Goal: Find specific page/section: Find specific page/section

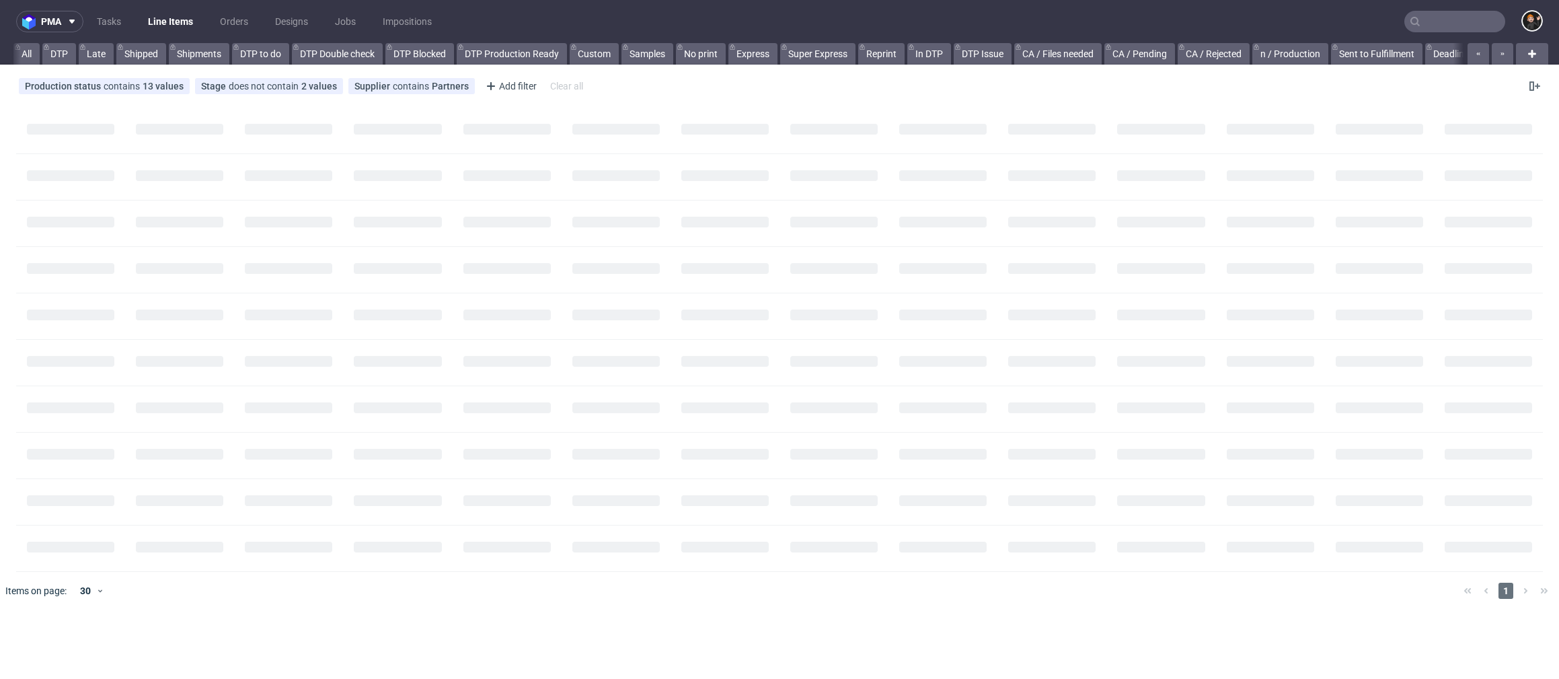
scroll to position [0, 1020]
click at [1453, 22] on input "text" at bounding box center [1454, 22] width 101 height 22
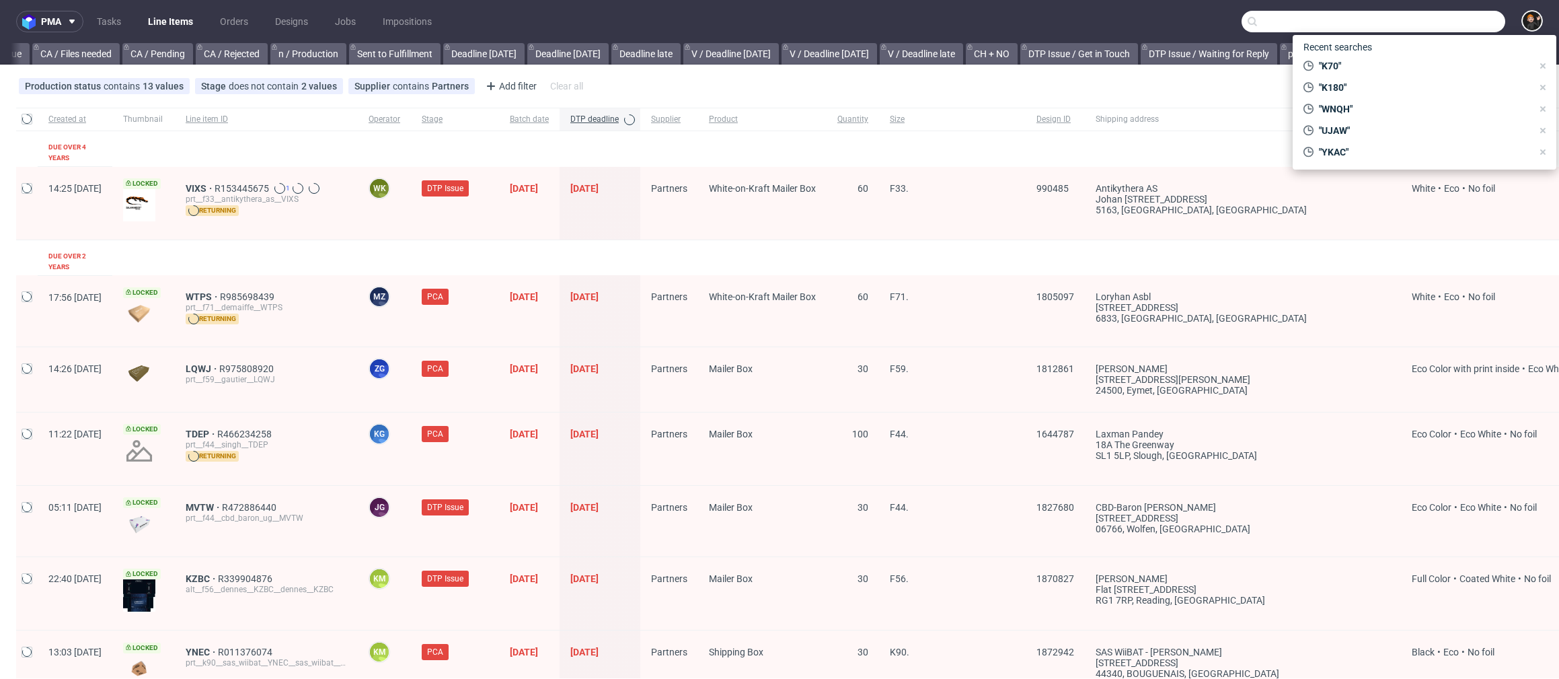
paste input "DPRT"
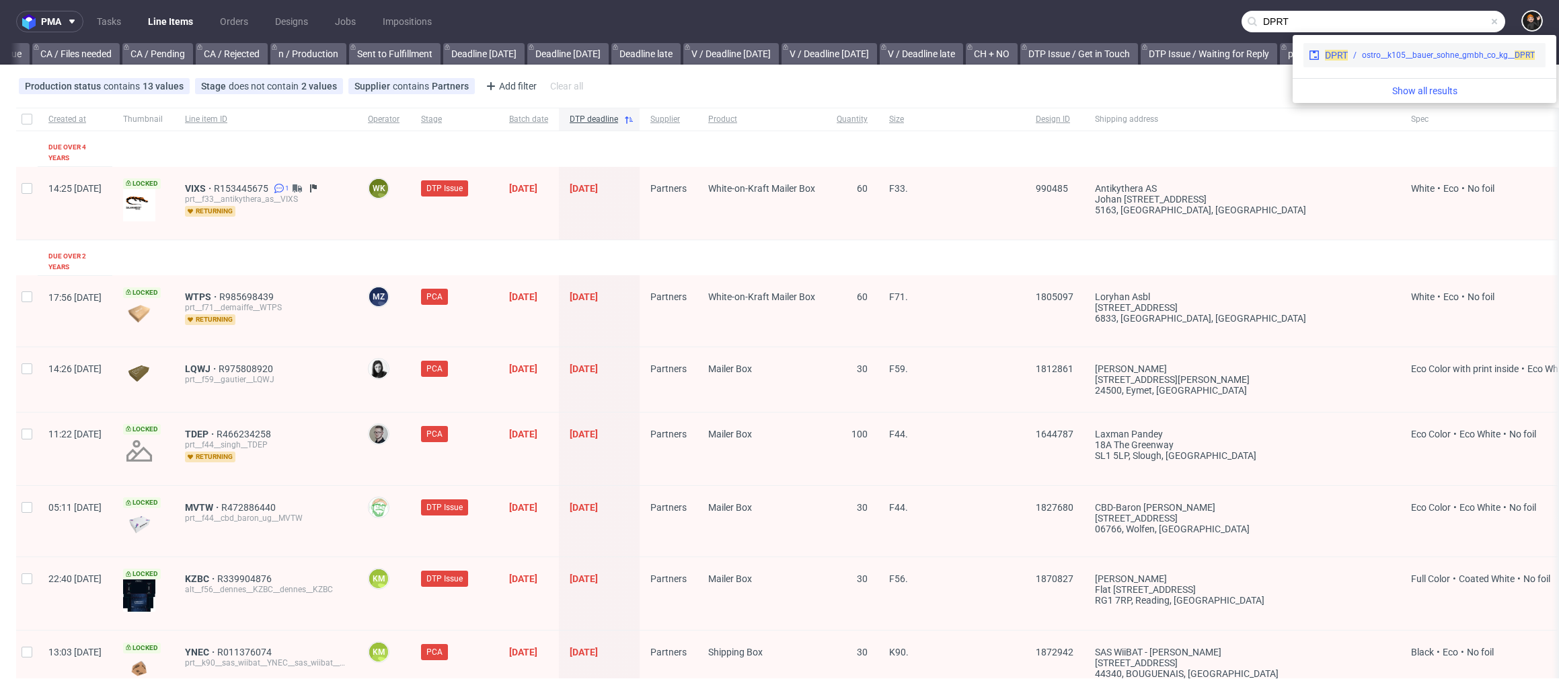
type input "DPRT"
click at [1336, 61] on div "DPRT" at bounding box center [1336, 54] width 23 height 13
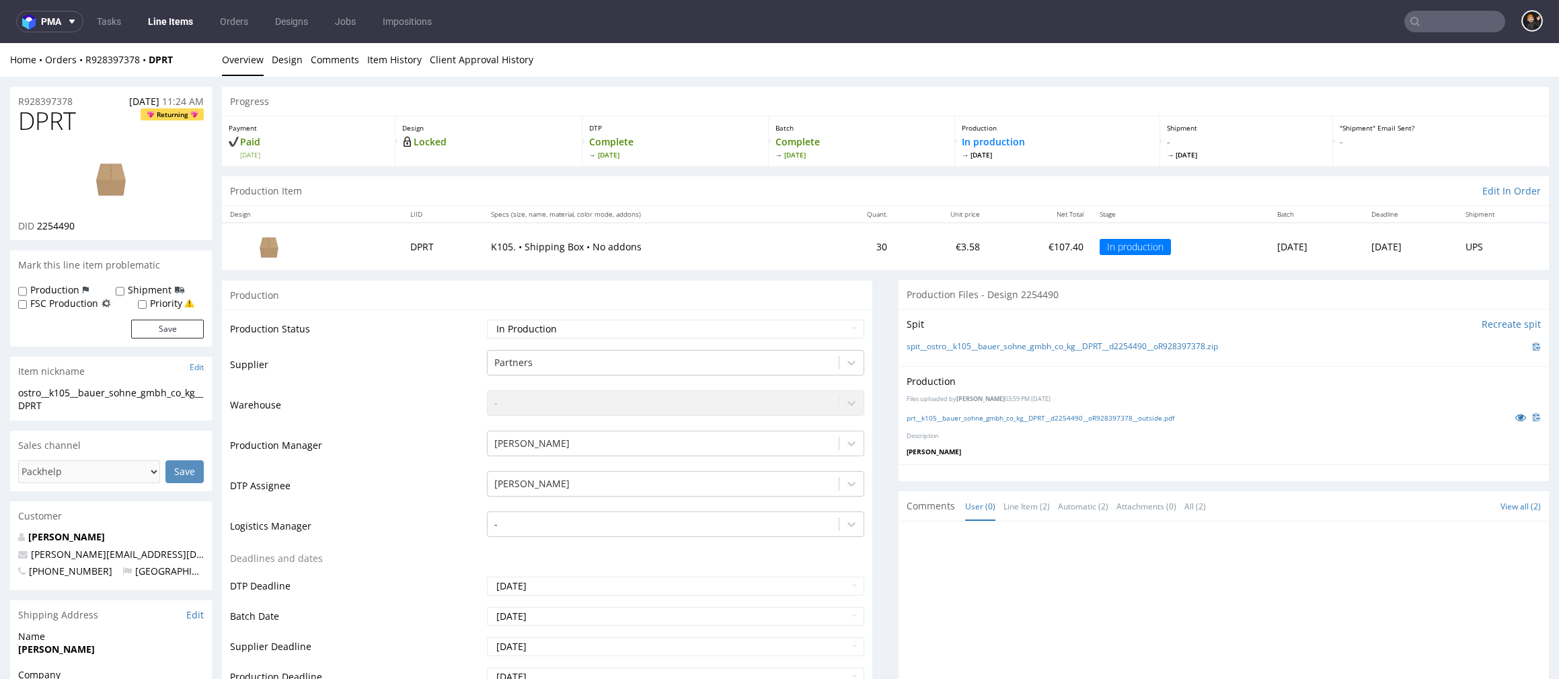
click at [174, 19] on link "Line Items" at bounding box center [170, 22] width 61 height 22
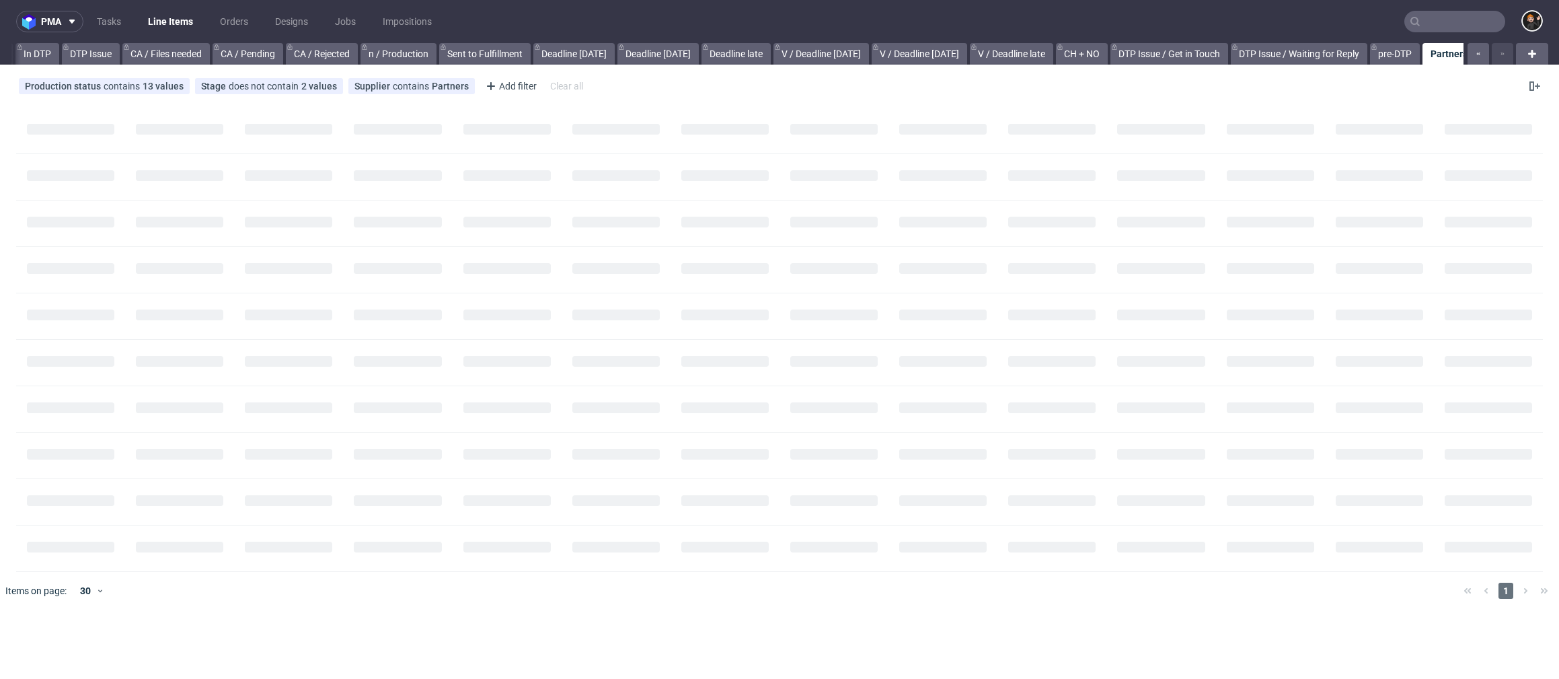
scroll to position [0, 1020]
